Goal: Information Seeking & Learning: Compare options

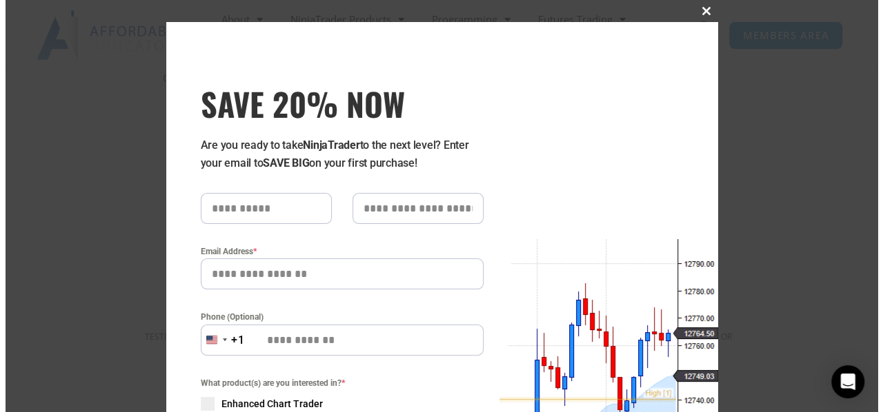
scroll to position [1243, 0]
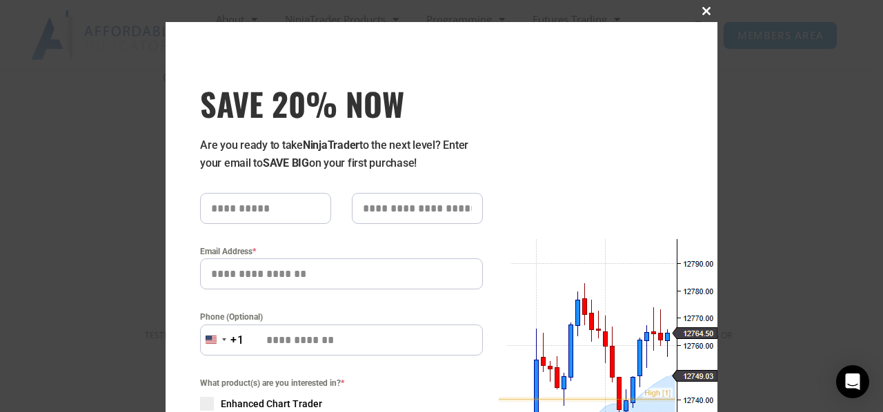
click at [702, 8] on span at bounding box center [706, 11] width 22 height 8
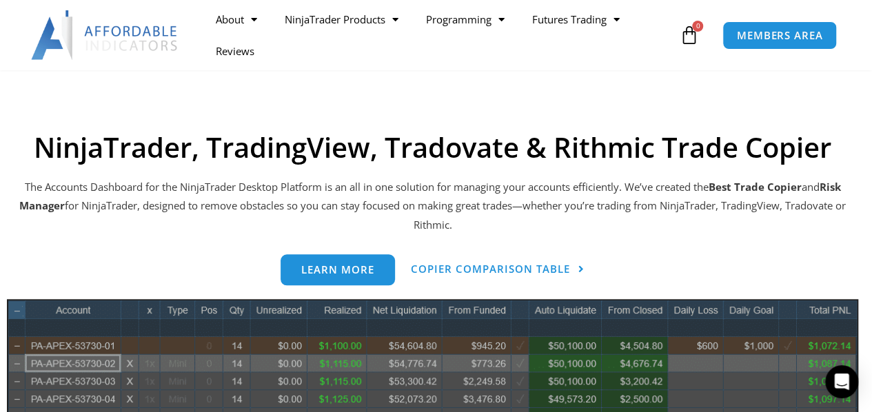
scroll to position [621, 0]
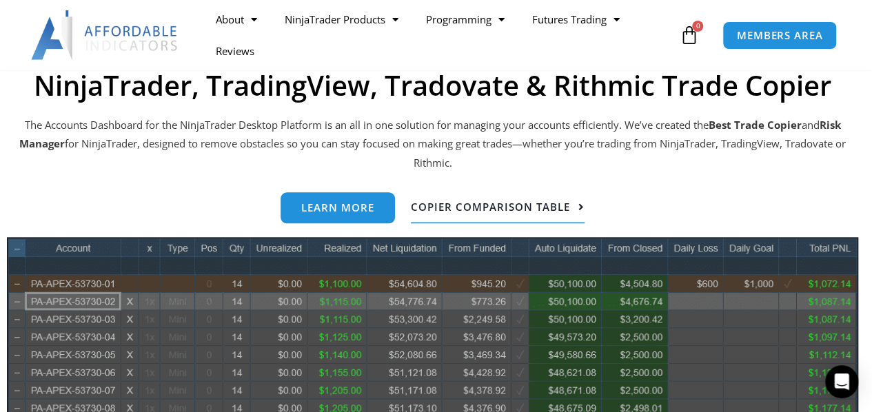
click at [520, 202] on span "Copier Comparison Table" at bounding box center [490, 207] width 159 height 10
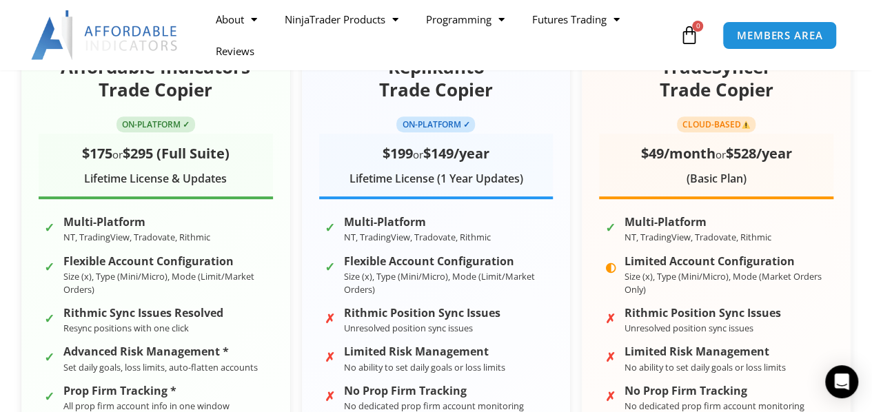
scroll to position [207, 0]
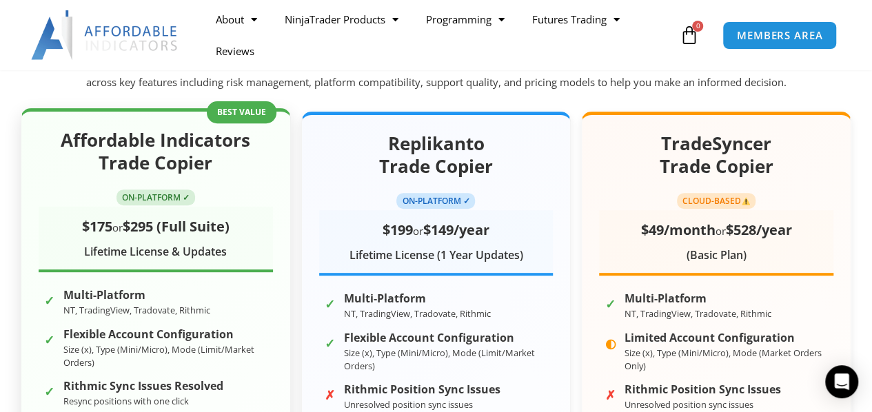
click at [186, 199] on span "ON-PLATFORM ✓" at bounding box center [156, 198] width 79 height 16
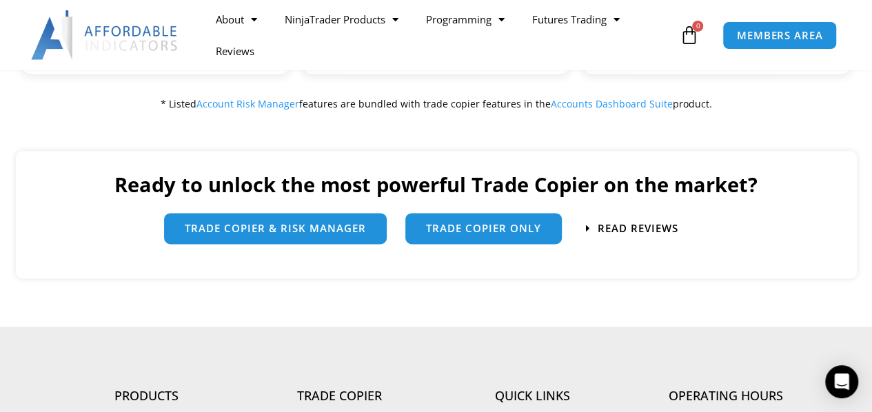
scroll to position [827, 0]
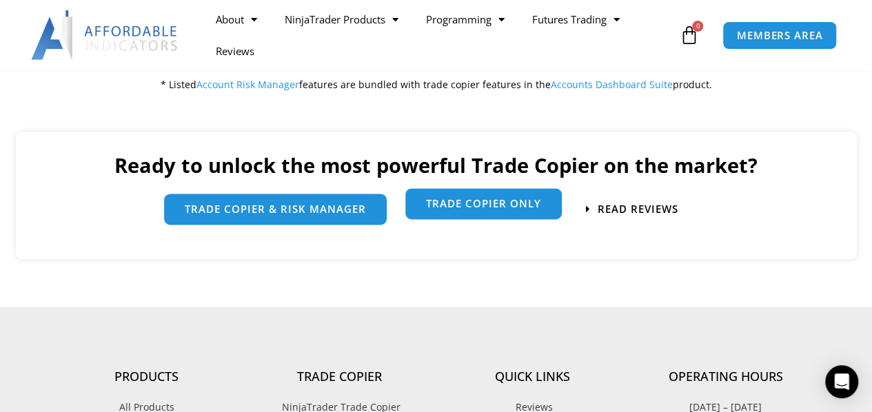
click at [498, 208] on span "Trade Copier Only" at bounding box center [483, 204] width 115 height 10
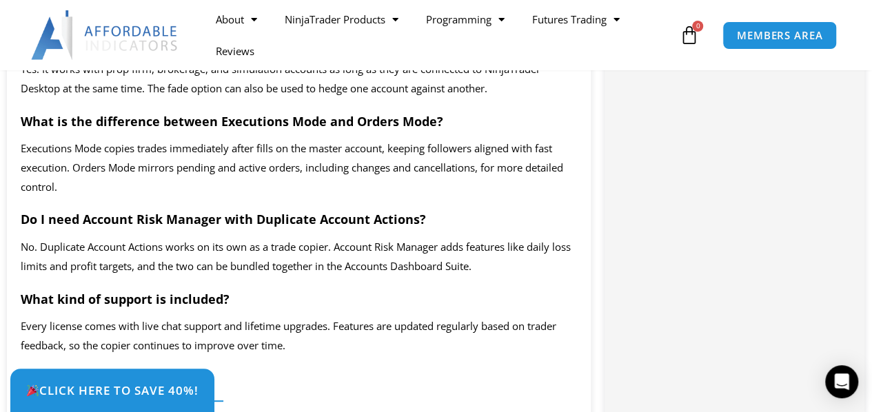
scroll to position [2965, 0]
